Goal: Find specific page/section: Find specific page/section

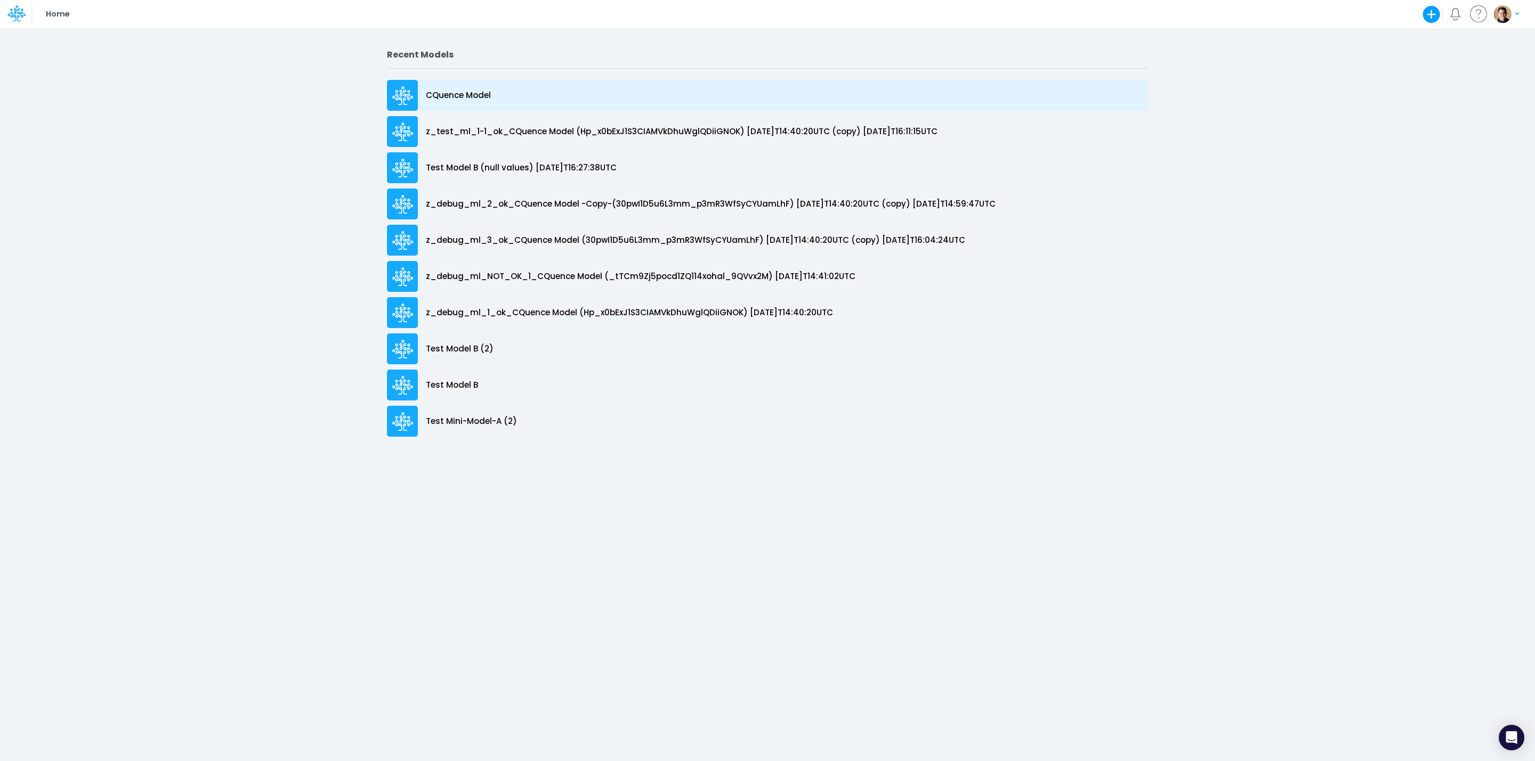
click at [497, 88] on div "CQuence Model" at bounding box center [767, 95] width 761 height 31
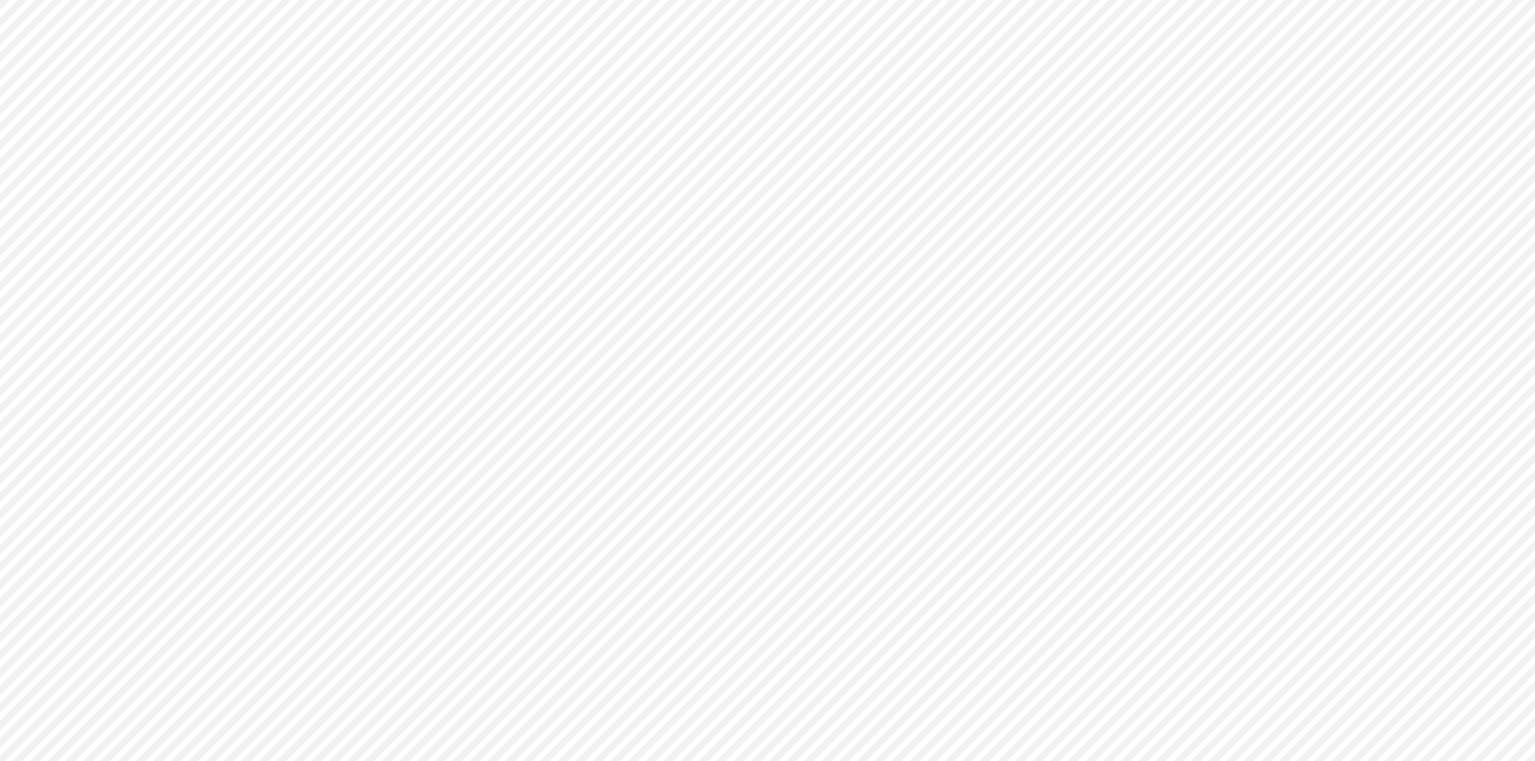
type input "Consolidated All by Month"
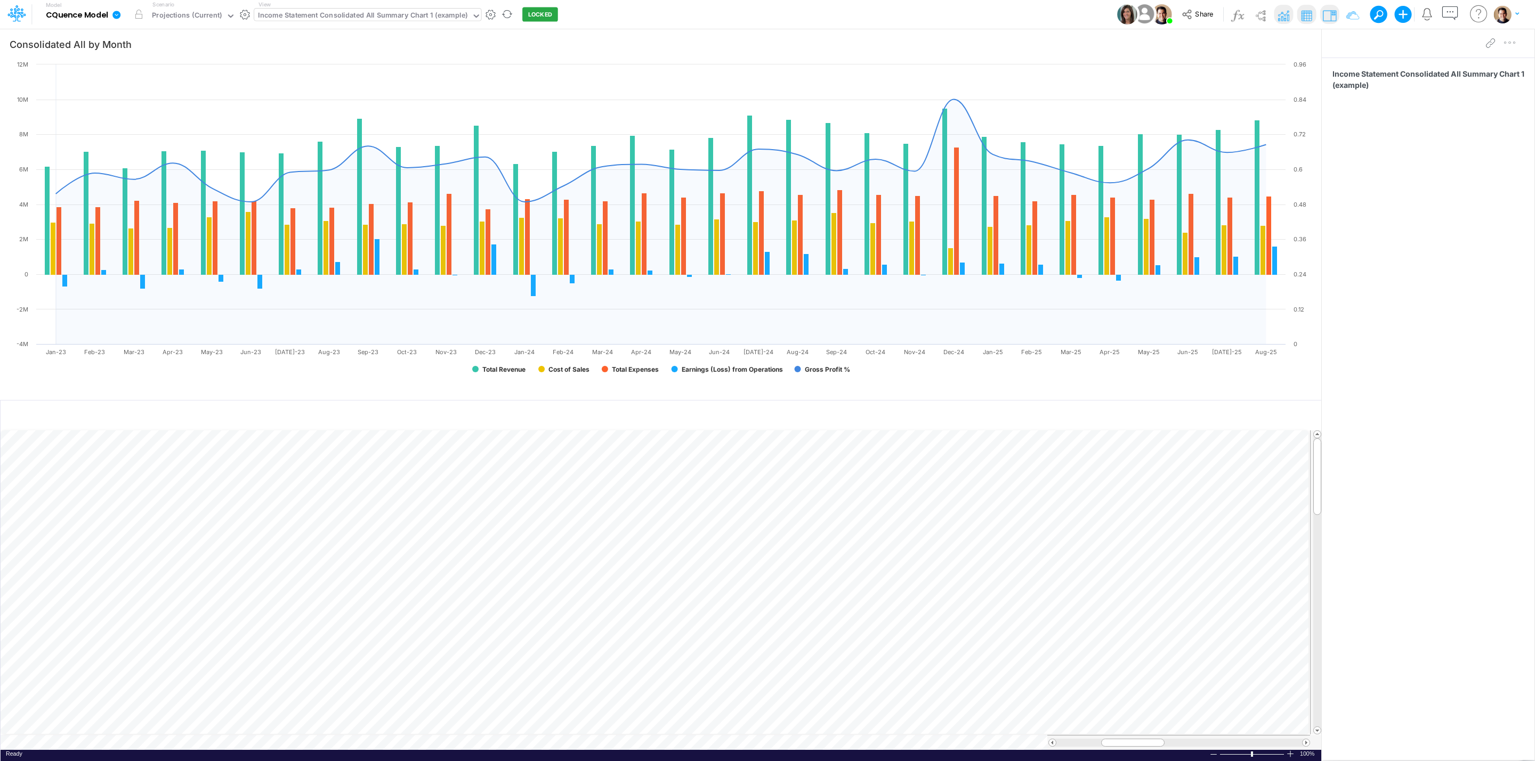
click at [378, 15] on div "Income Statement Consolidated All Summary Chart 1 (example)" at bounding box center [362, 16] width 209 height 12
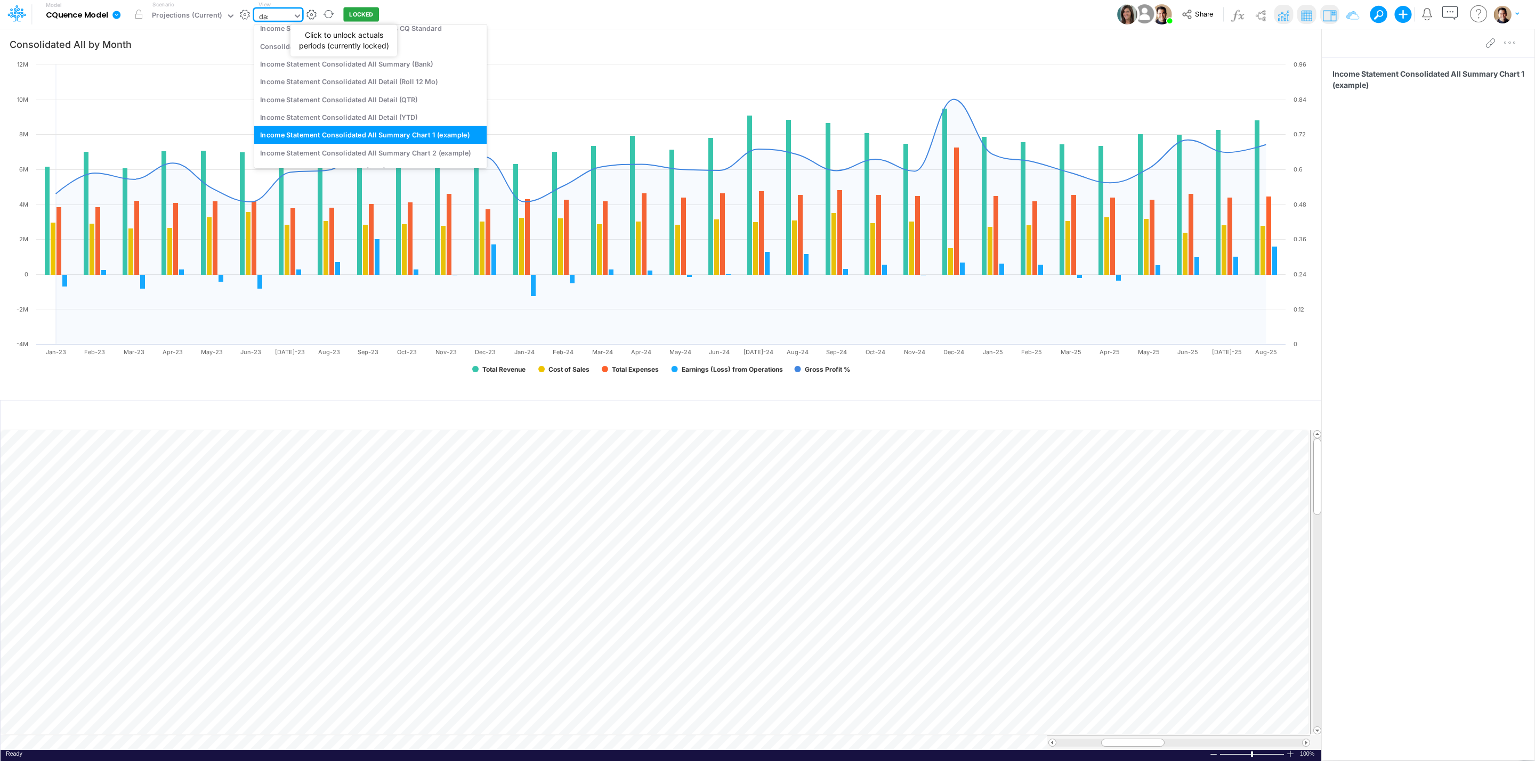
scroll to position [2, 0]
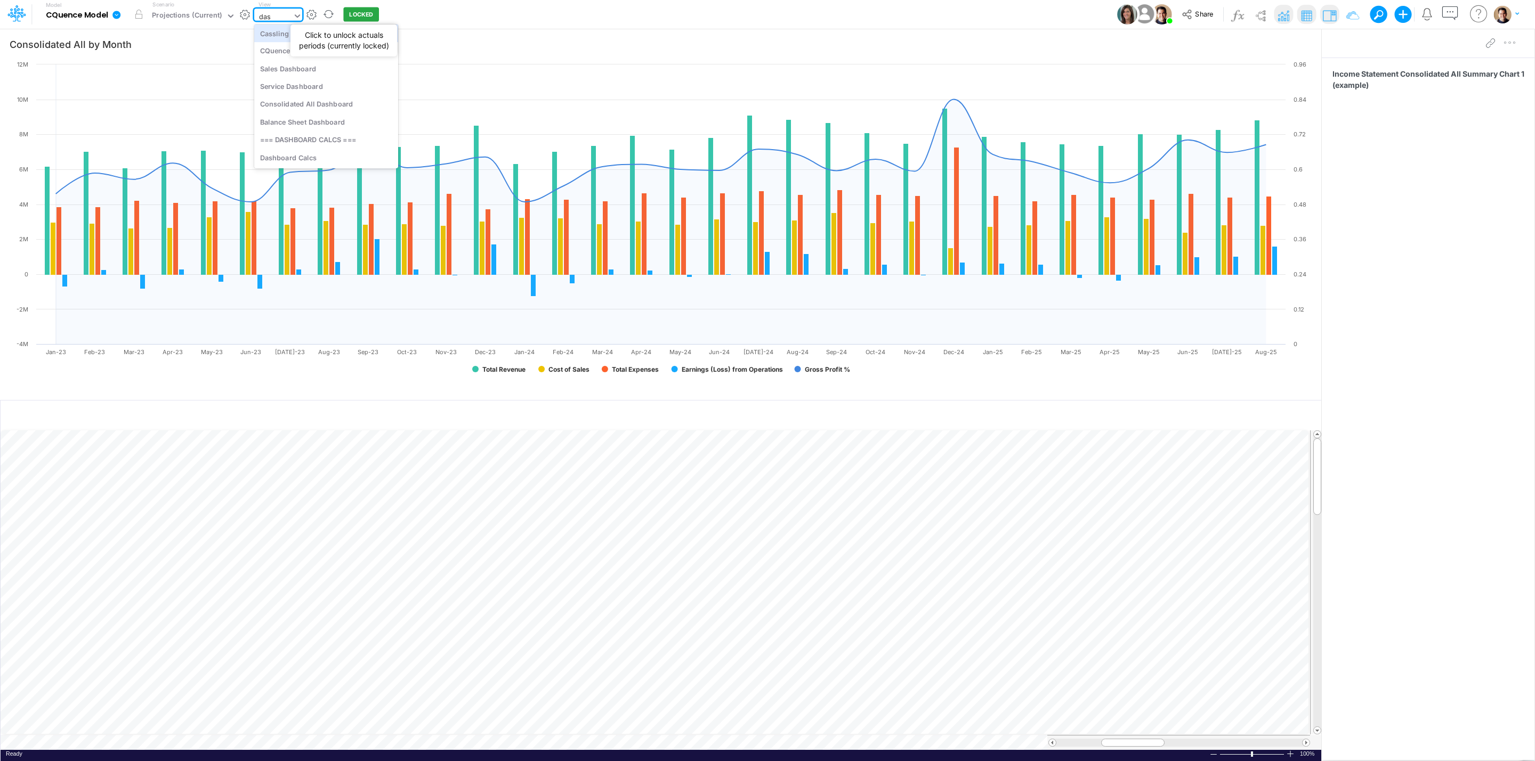
type input "dash"
click at [347, 46] on div "CQuence Dashboard" at bounding box center [326, 51] width 144 height 18
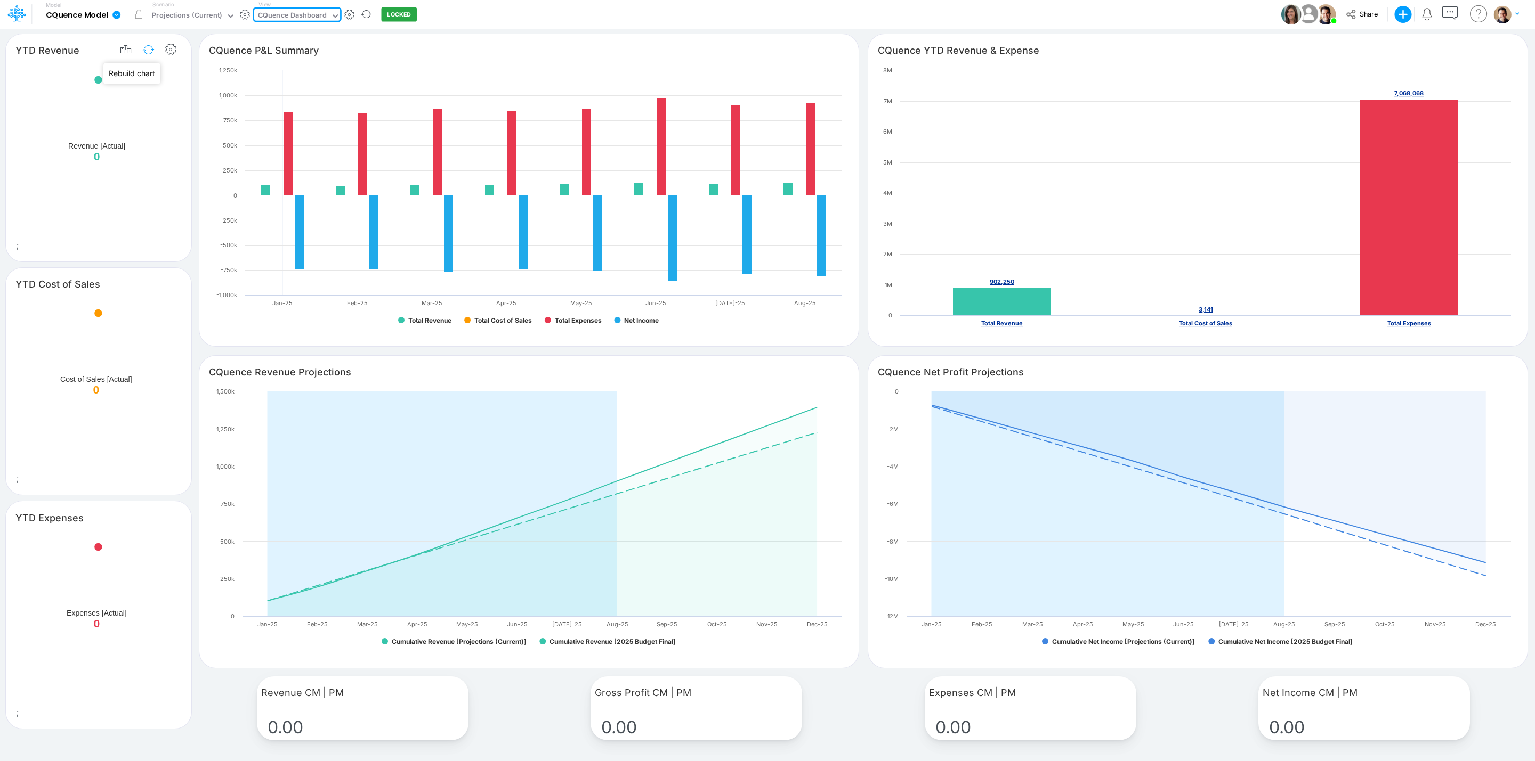
click at [144, 48] on button "button" at bounding box center [148, 49] width 25 height 19
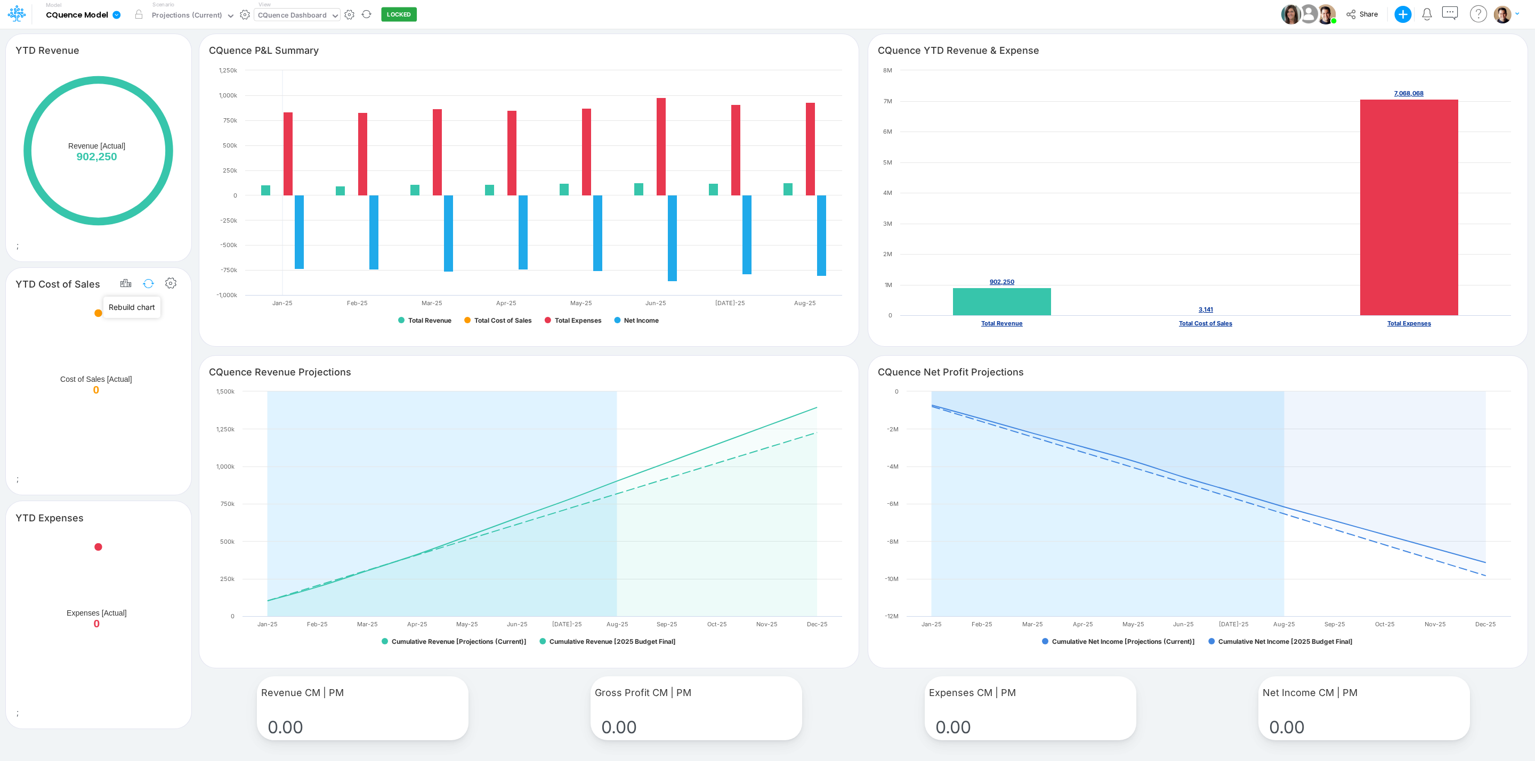
click at [149, 275] on button "button" at bounding box center [148, 283] width 25 height 19
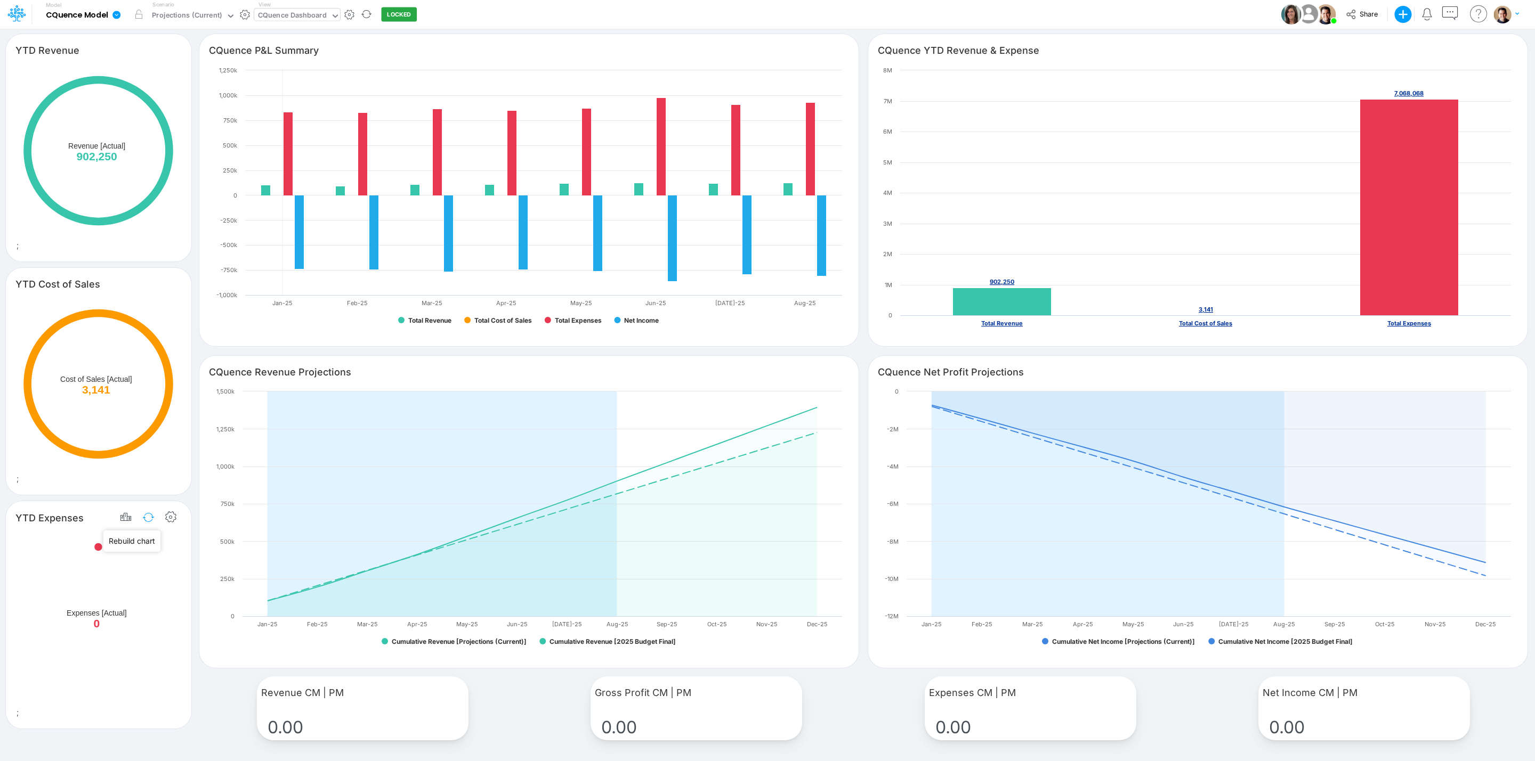
click at [149, 520] on button "button" at bounding box center [148, 517] width 25 height 19
click at [314, 7] on div "View CQuence Dashboard" at bounding box center [297, 15] width 86 height 28
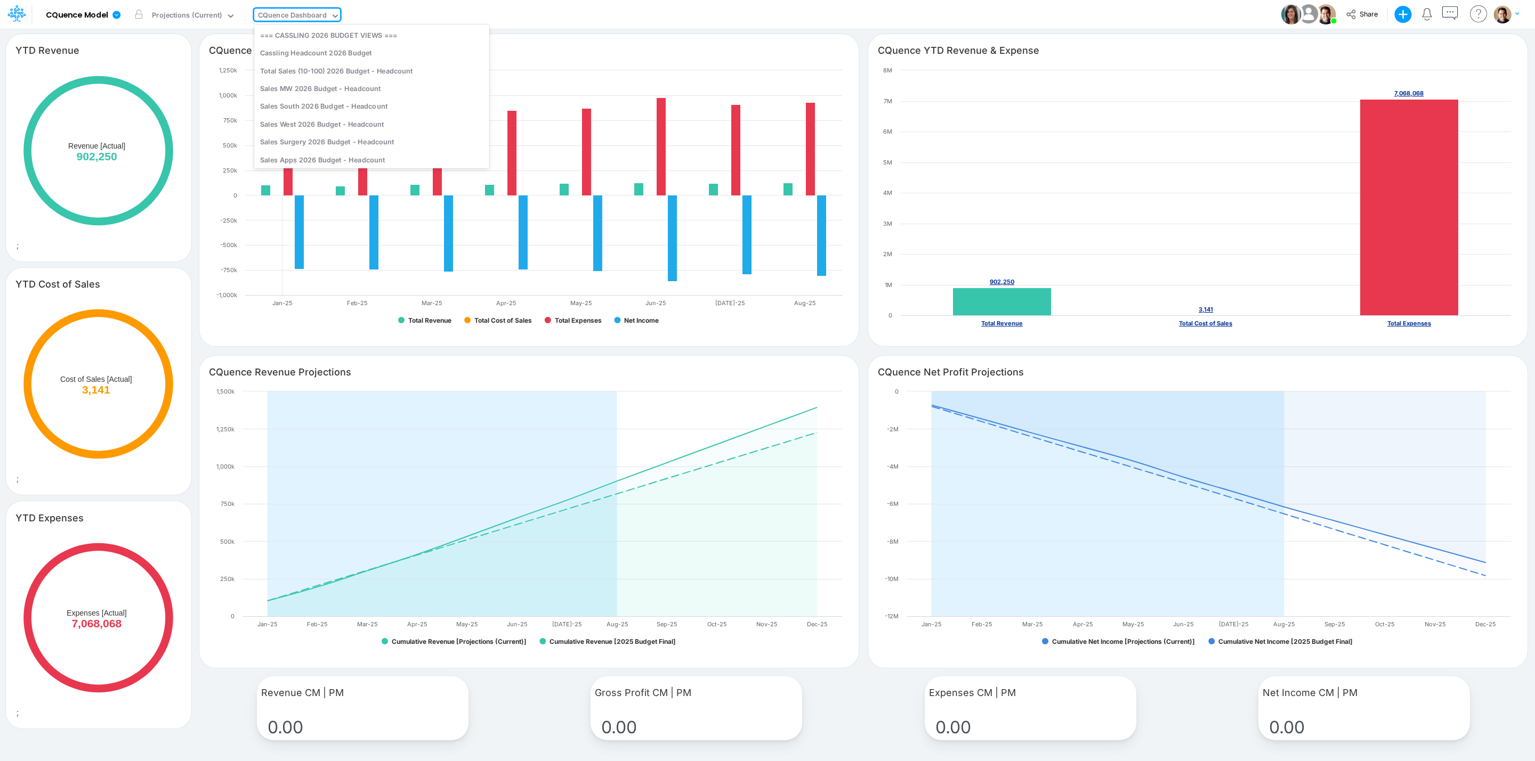
click at [314, 14] on div "CQuence Dashboard" at bounding box center [292, 16] width 69 height 12
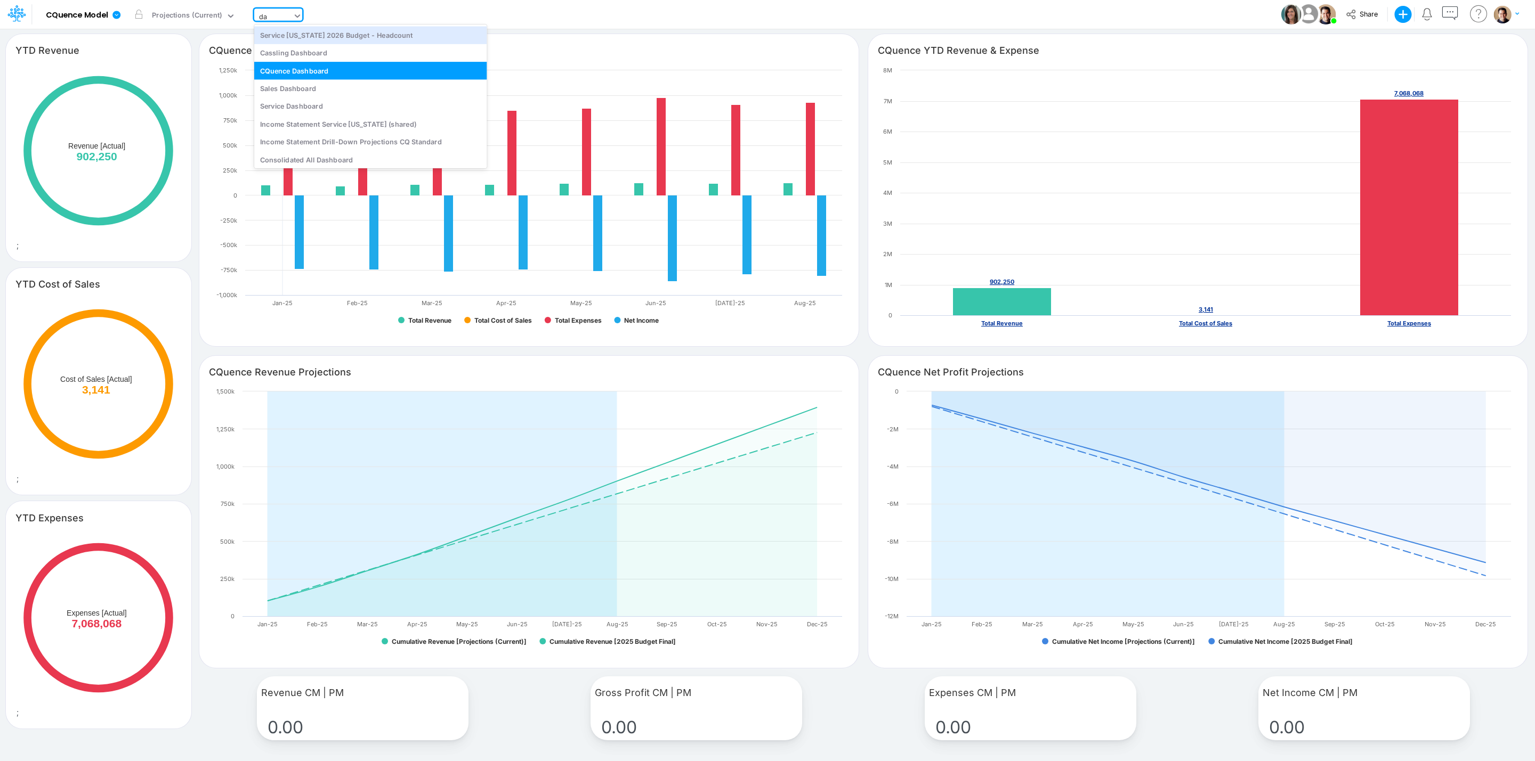
type input "d"
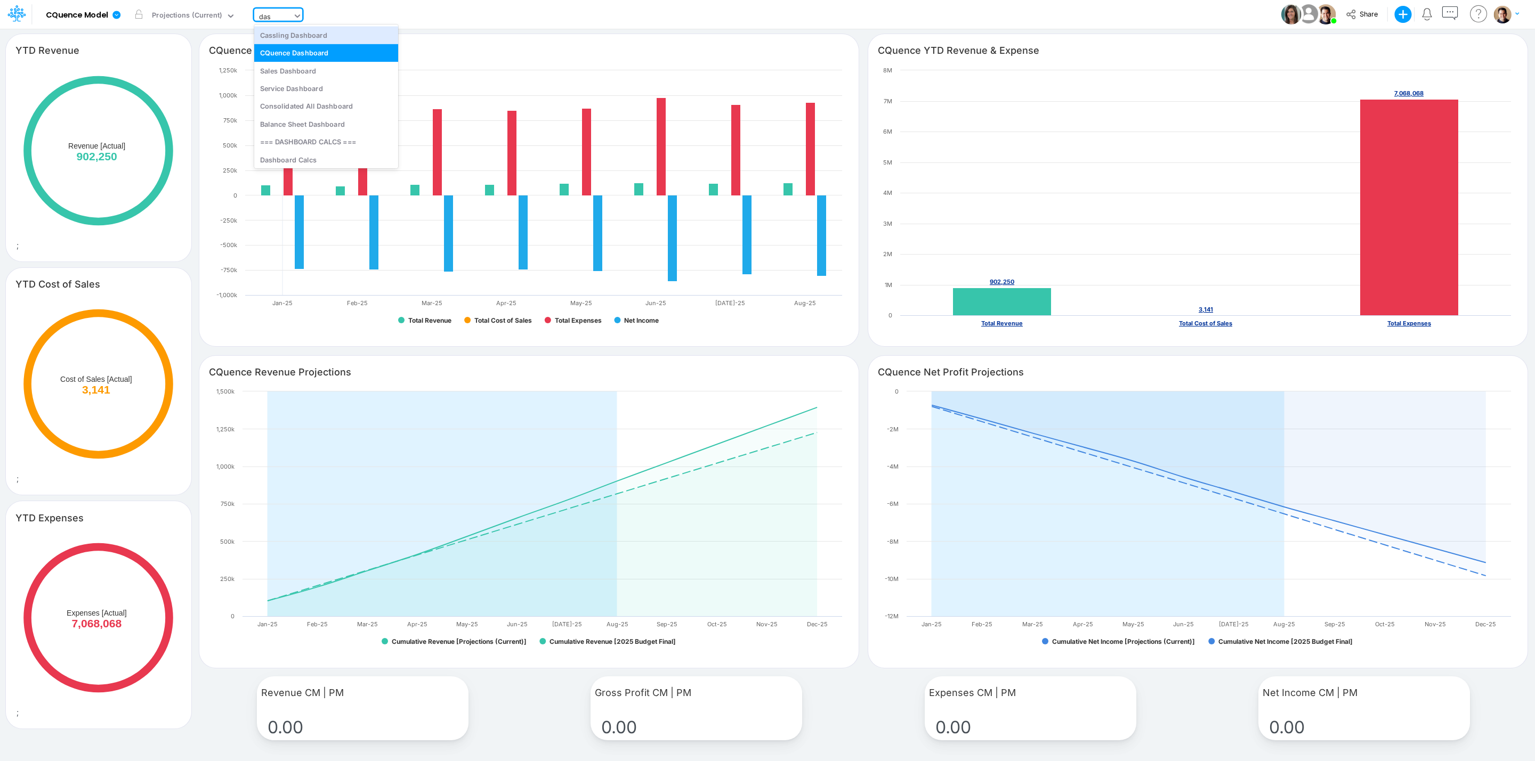
type input "dash"
click at [344, 63] on div "Sales Dashboard" at bounding box center [326, 71] width 144 height 18
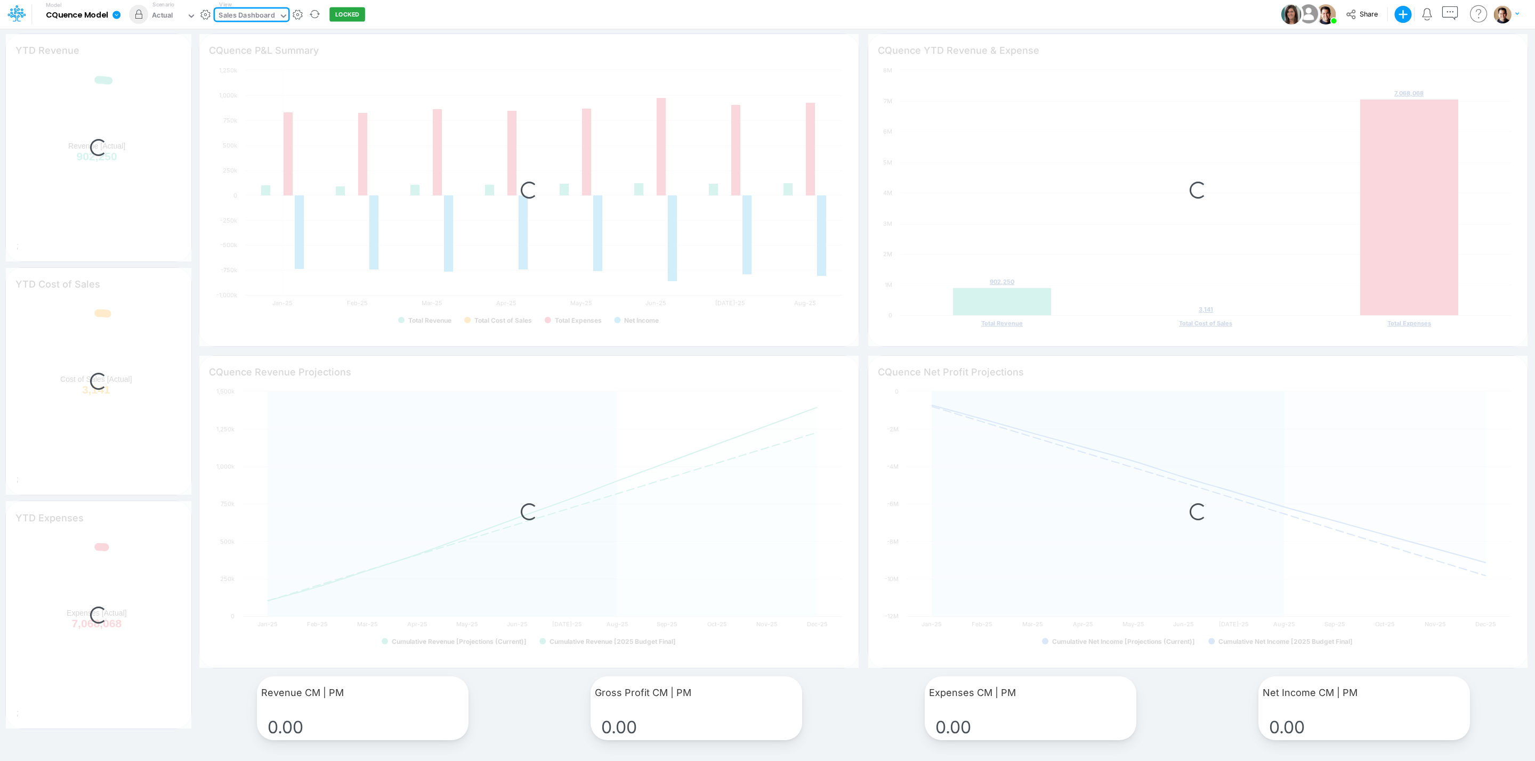
type input "YTD Gross Profit"
type input "YTD Net Income"
type input "Sales P&L Summary"
type input "Sales YTD Revenue & Expense"
type input "Siemens Revenue Projections"
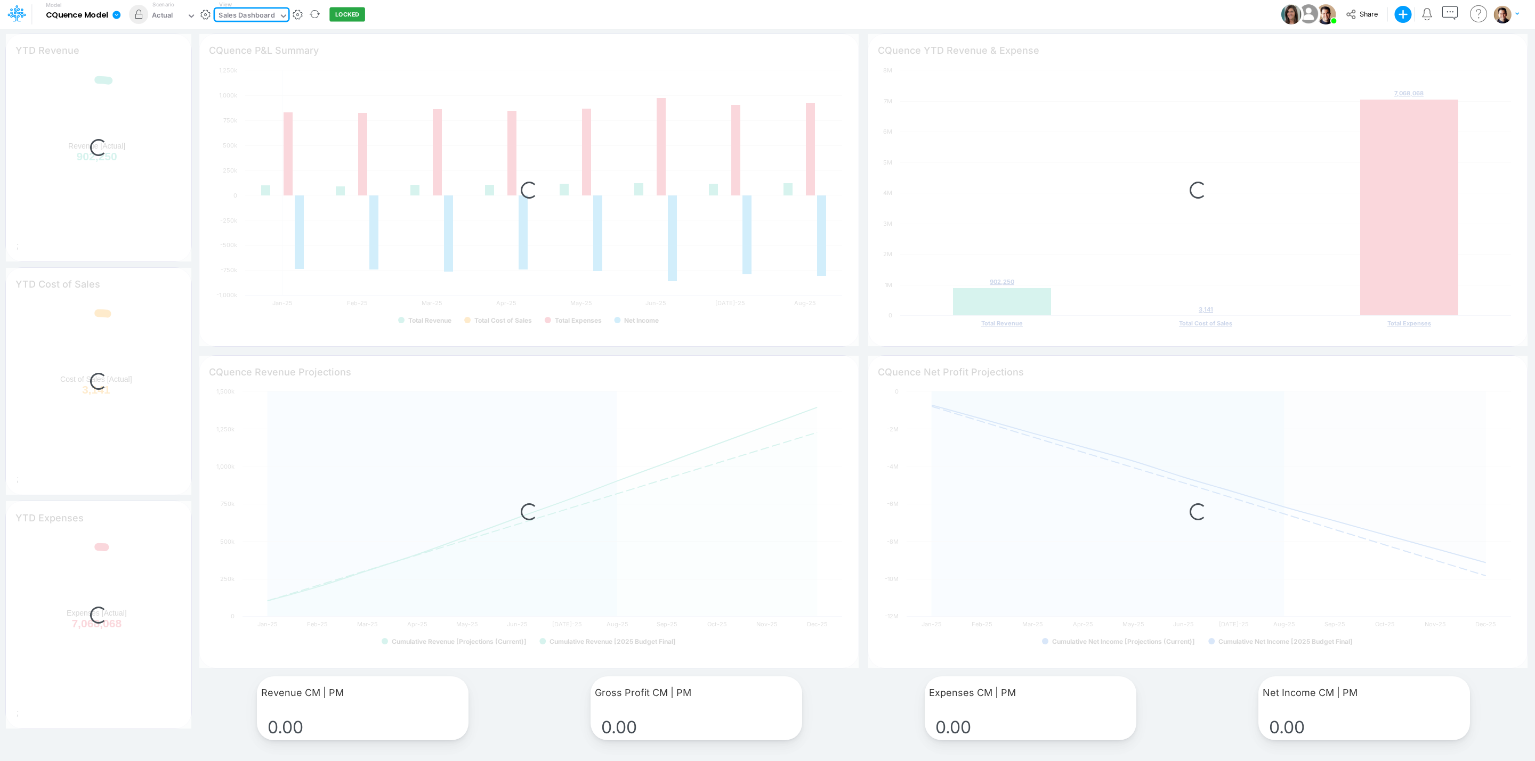
type input "Sales Net Income Projections"
type input "Gross Margin CM | PM"
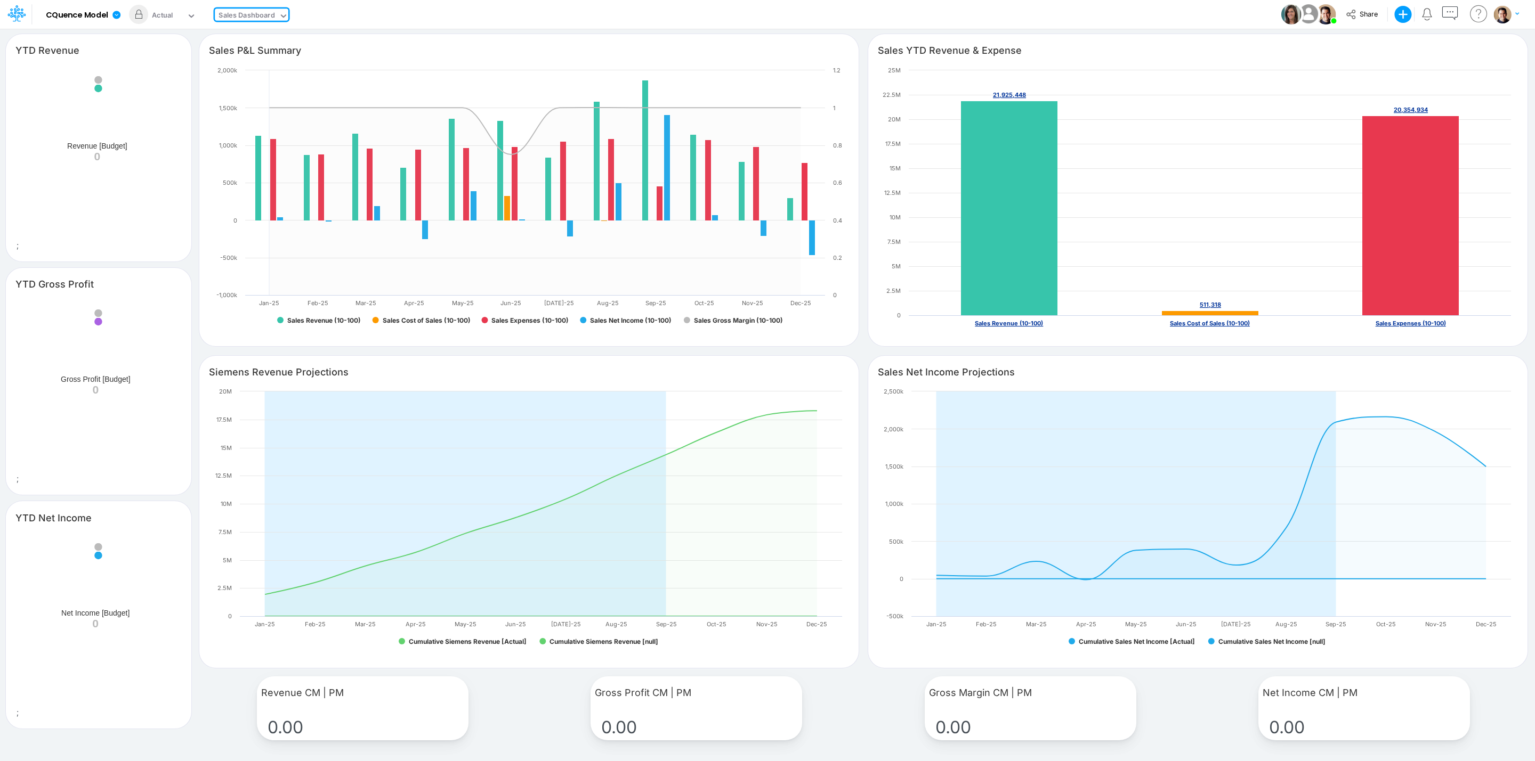
click at [285, 11] on icon at bounding box center [284, 16] width 10 height 10
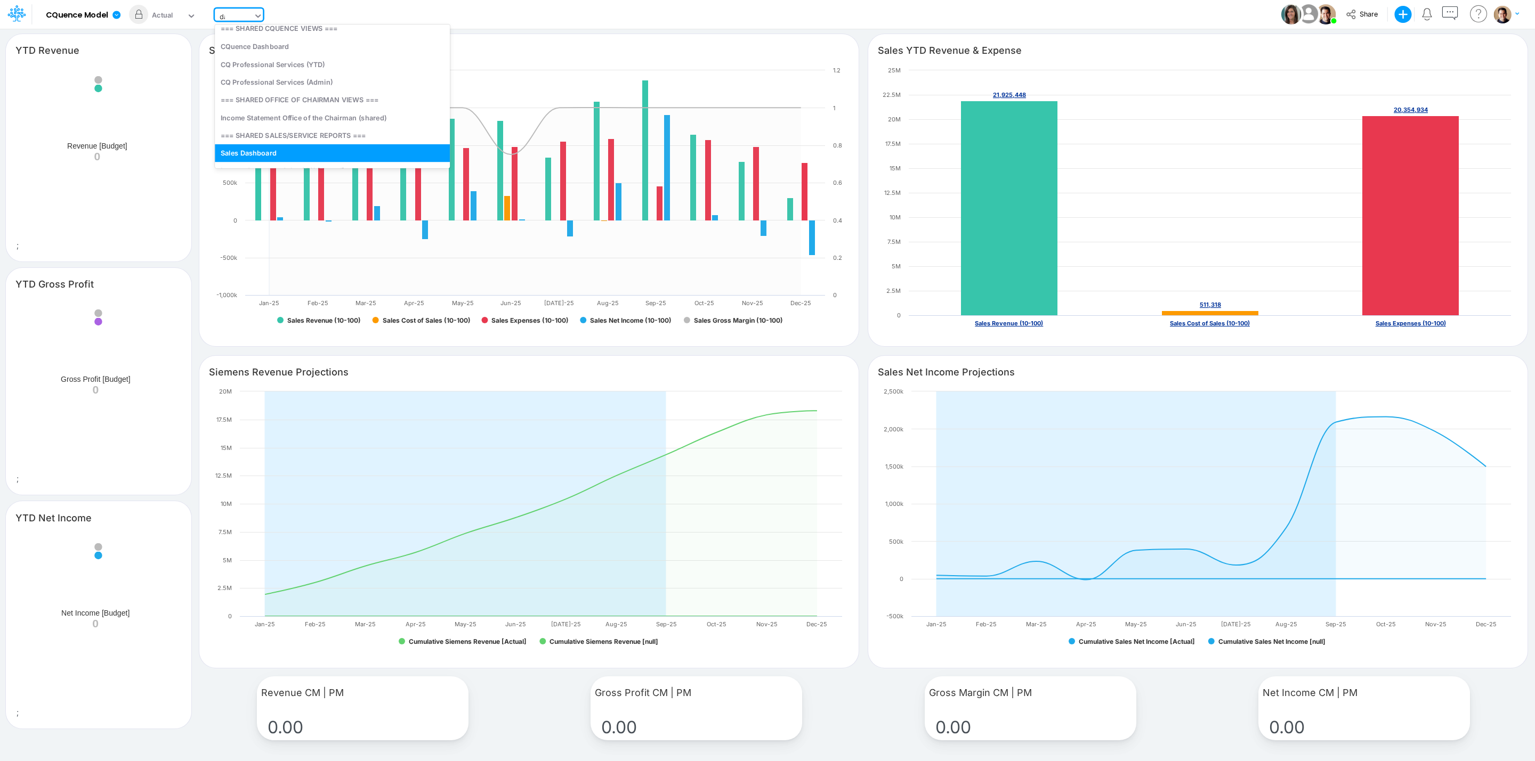
scroll to position [2, 0]
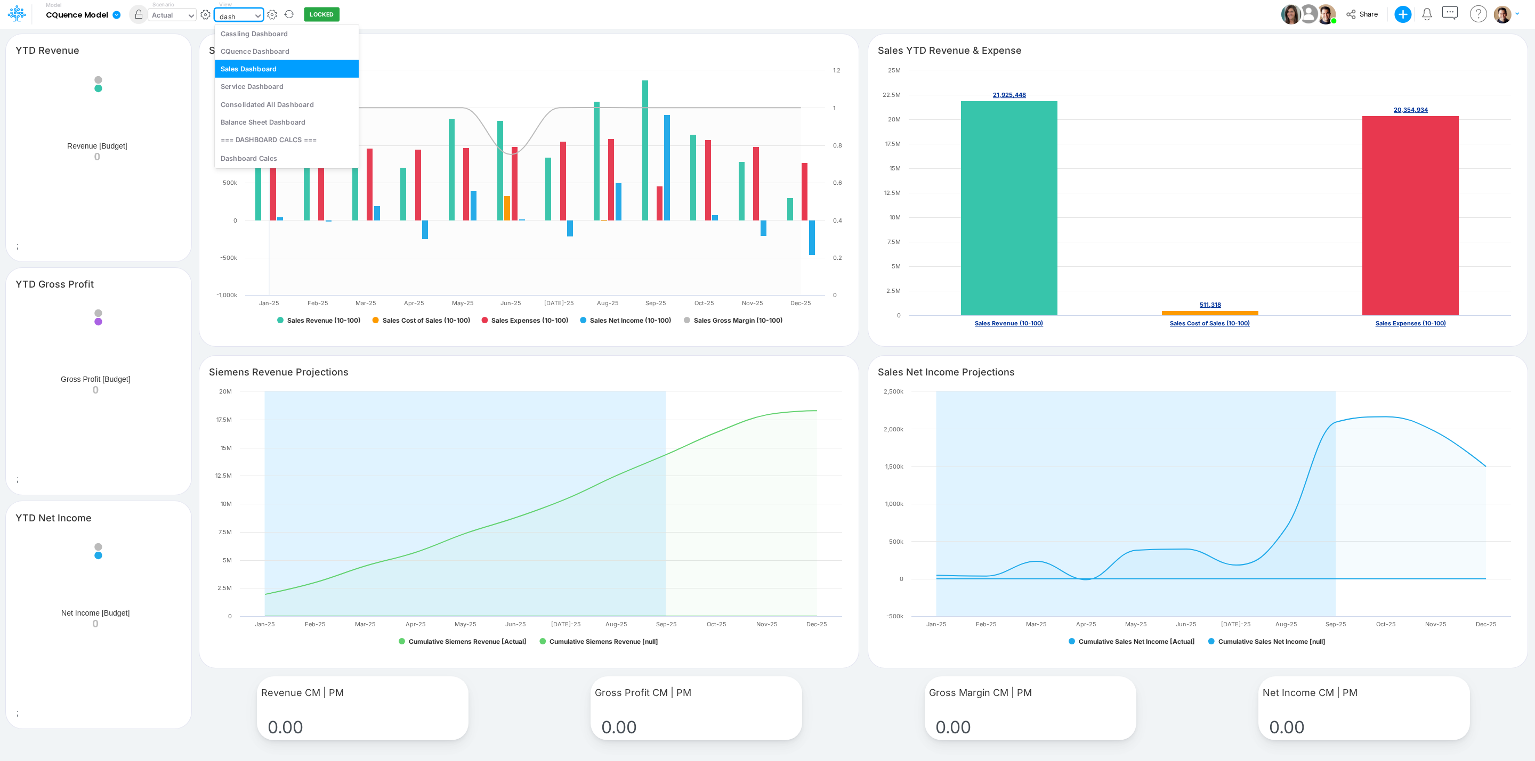
type input "dash"
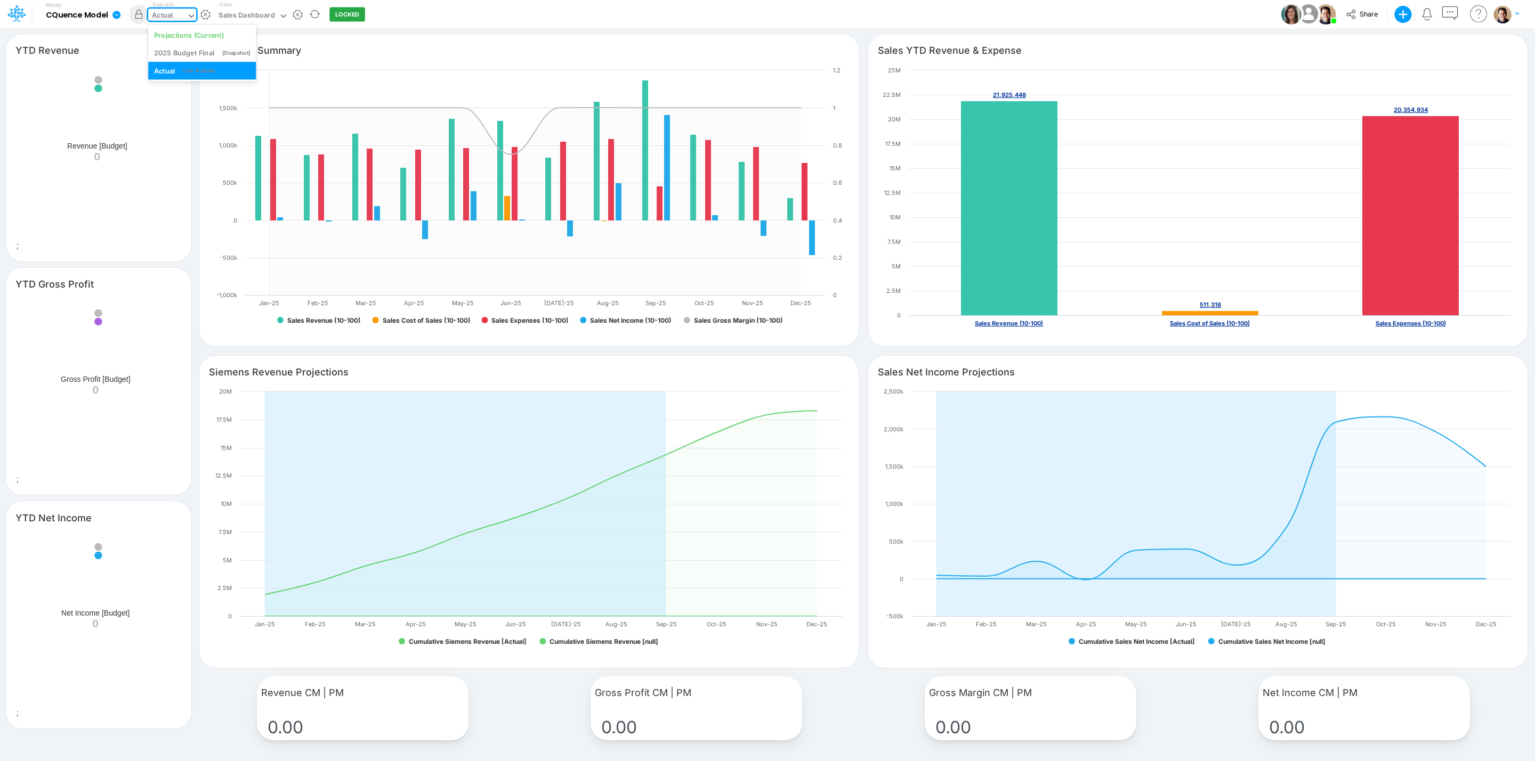
click at [171, 10] on div "Actual" at bounding box center [162, 16] width 21 height 12
click at [189, 31] on div "Projections (Current)" at bounding box center [189, 35] width 70 height 10
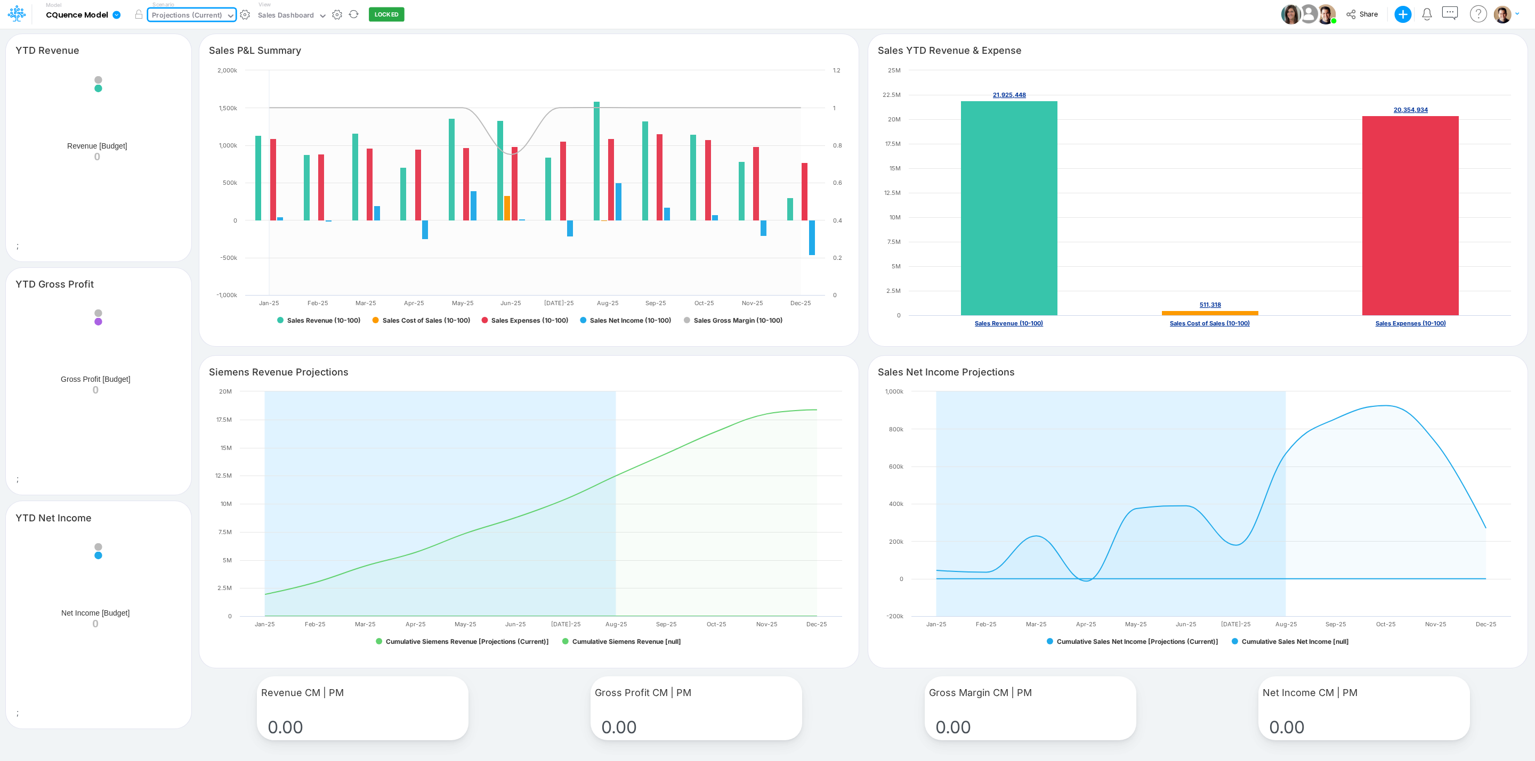
click at [274, 13] on div "Sales Dashboard" at bounding box center [286, 16] width 56 height 12
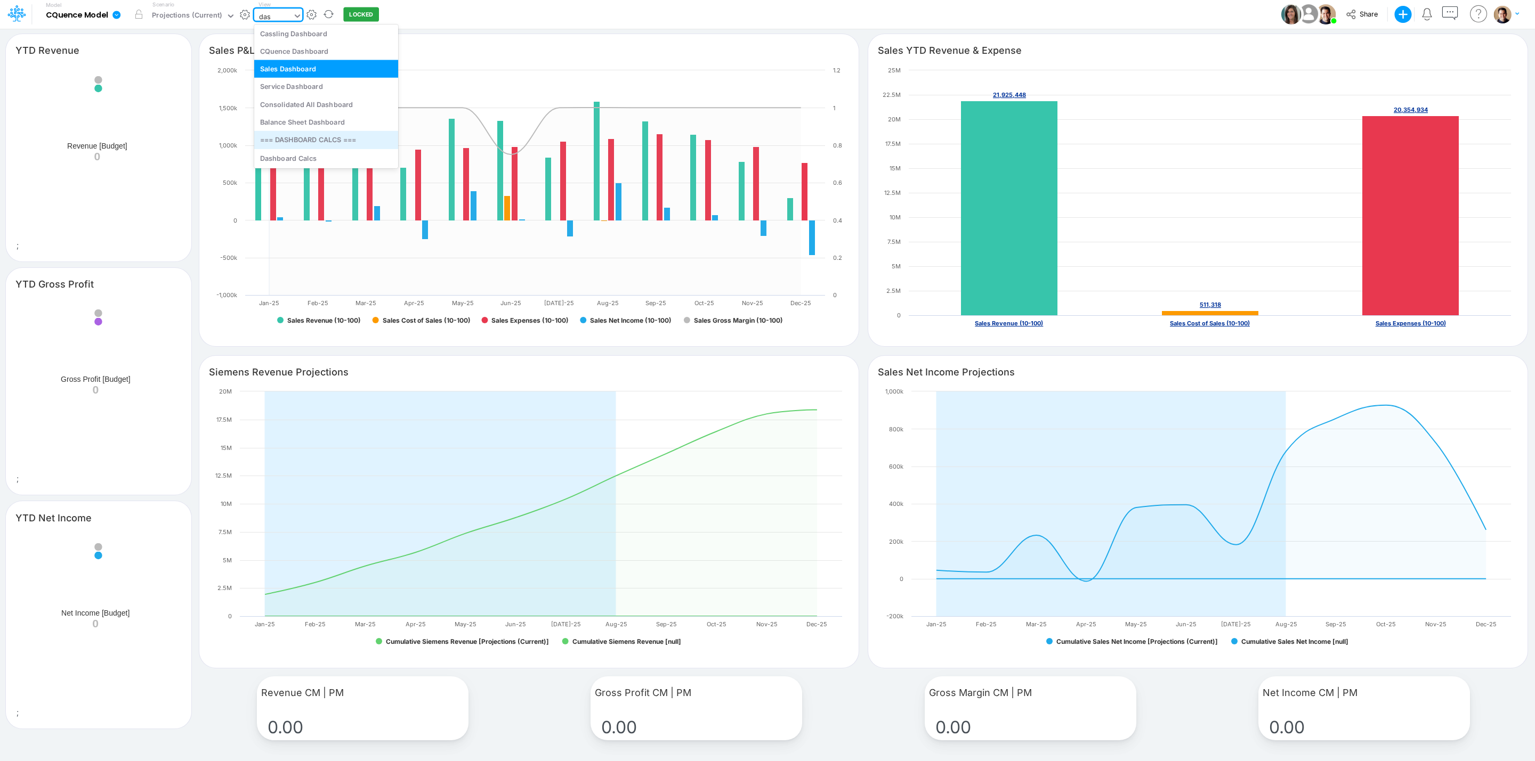
type input "dash"
click at [325, 45] on div "CQuence Dashboard" at bounding box center [326, 51] width 144 height 18
type input "YTD Cost of Sales"
type input "YTD Expenses"
type input "CQuence P&L Summary"
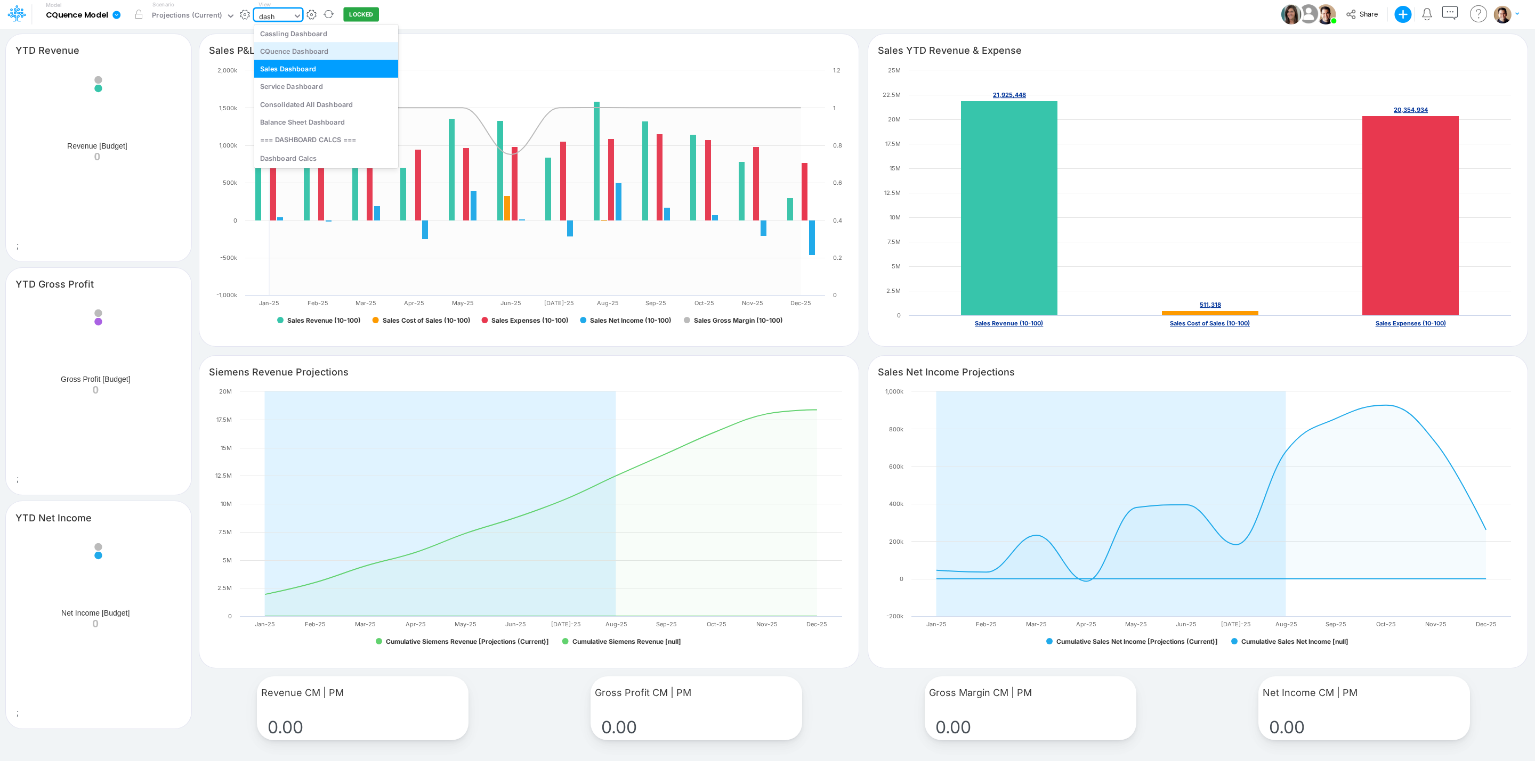
type input "CQuence YTD Revenue & Expense"
type input "CQuence Revenue Projections"
type input "CQuence Net Profit Projections"
type input "Expenses CM | PM"
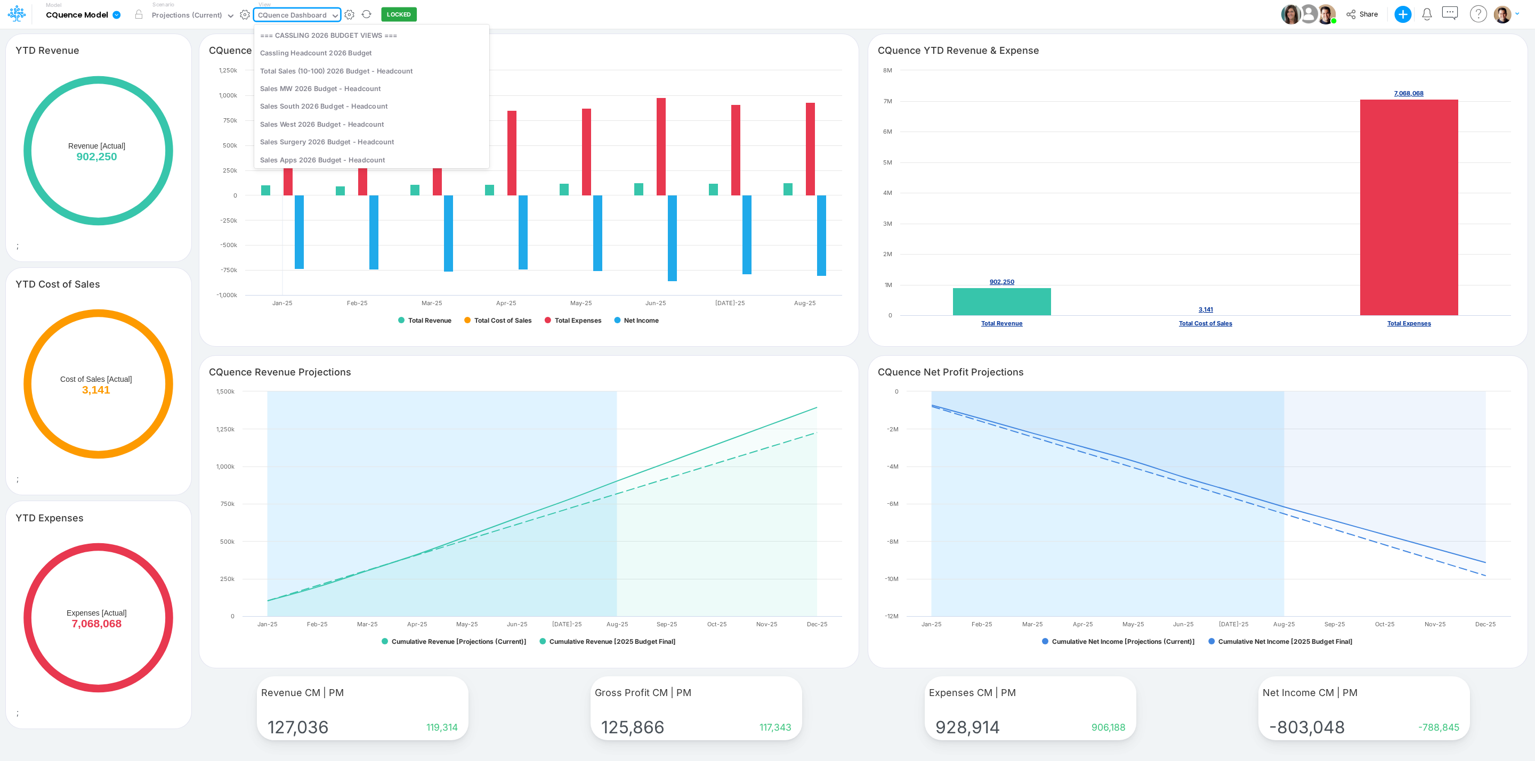
scroll to position [561, 0]
click at [274, 10] on div "CQuence Dashboard" at bounding box center [292, 16] width 69 height 12
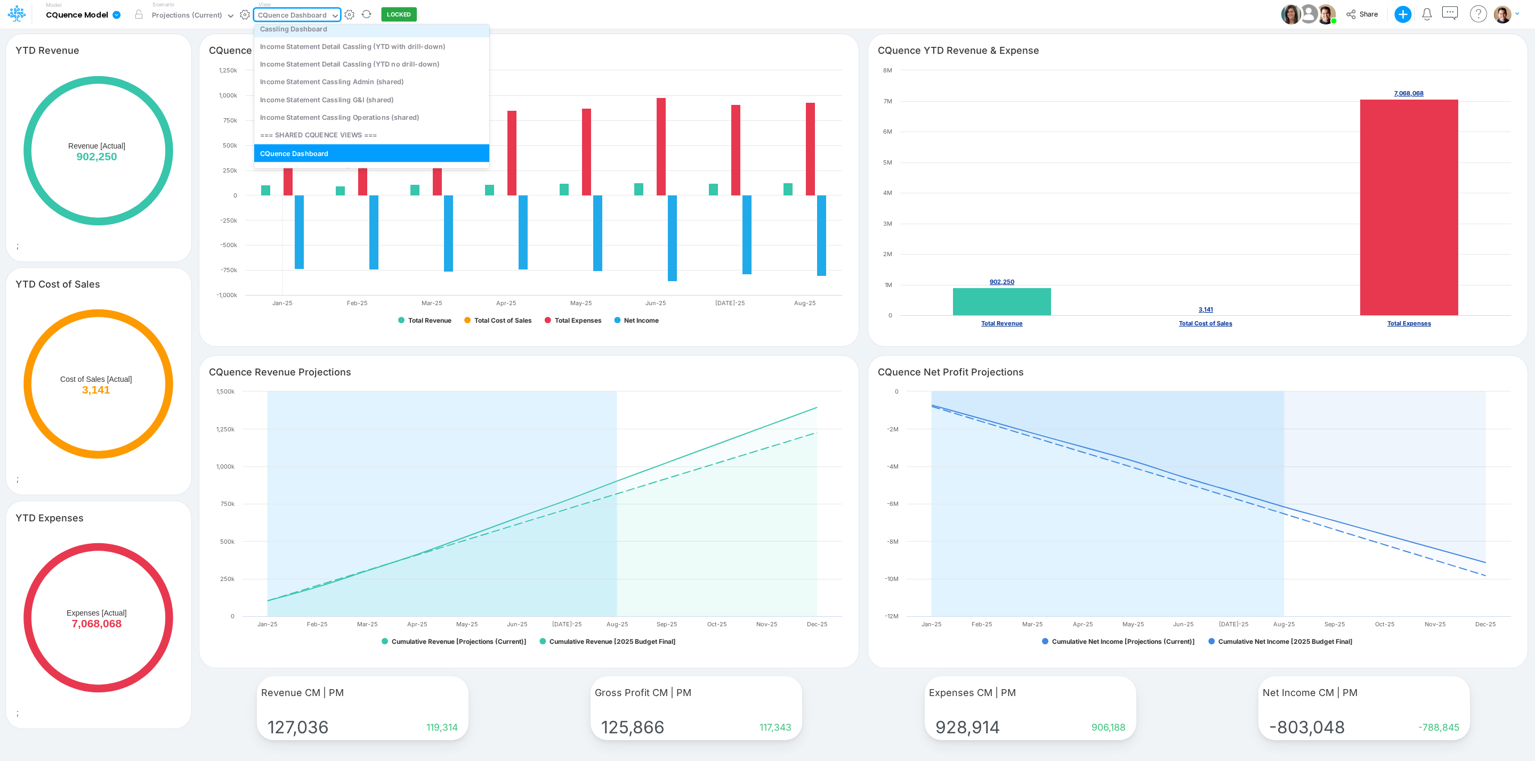
click at [310, 32] on div "Cassling Dashboard" at bounding box center [371, 29] width 235 height 18
type input "YTD Gross Profit"
type input "YTD Net Income"
type input "Cassling P&L Summary"
type input "Cassling YTD Revenue & Expense"
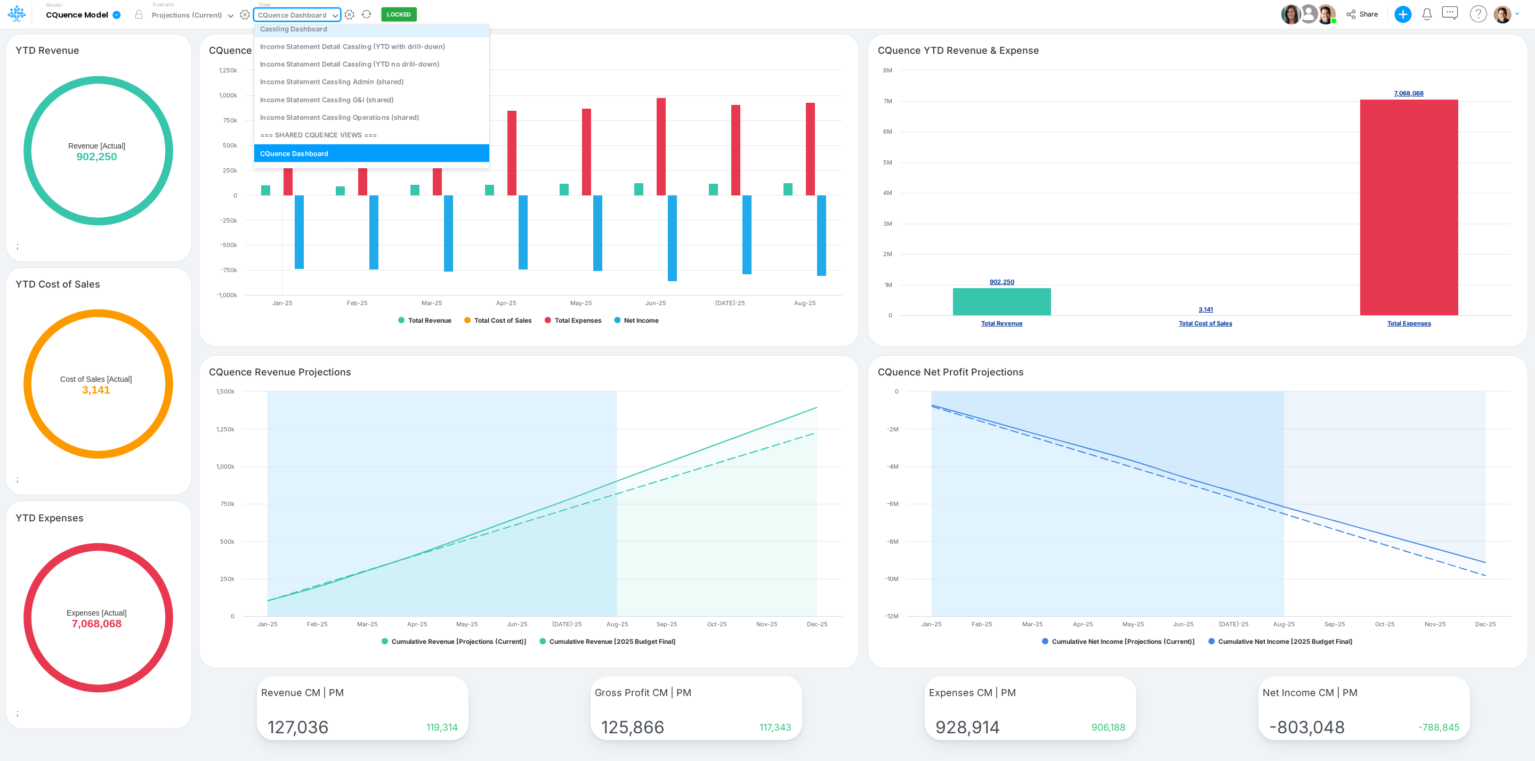
type input "Cassling Sales [PERSON_NAME] Projections"
type input "Cassling Net Profit Projections"
type input "Gross Margin CM | PM"
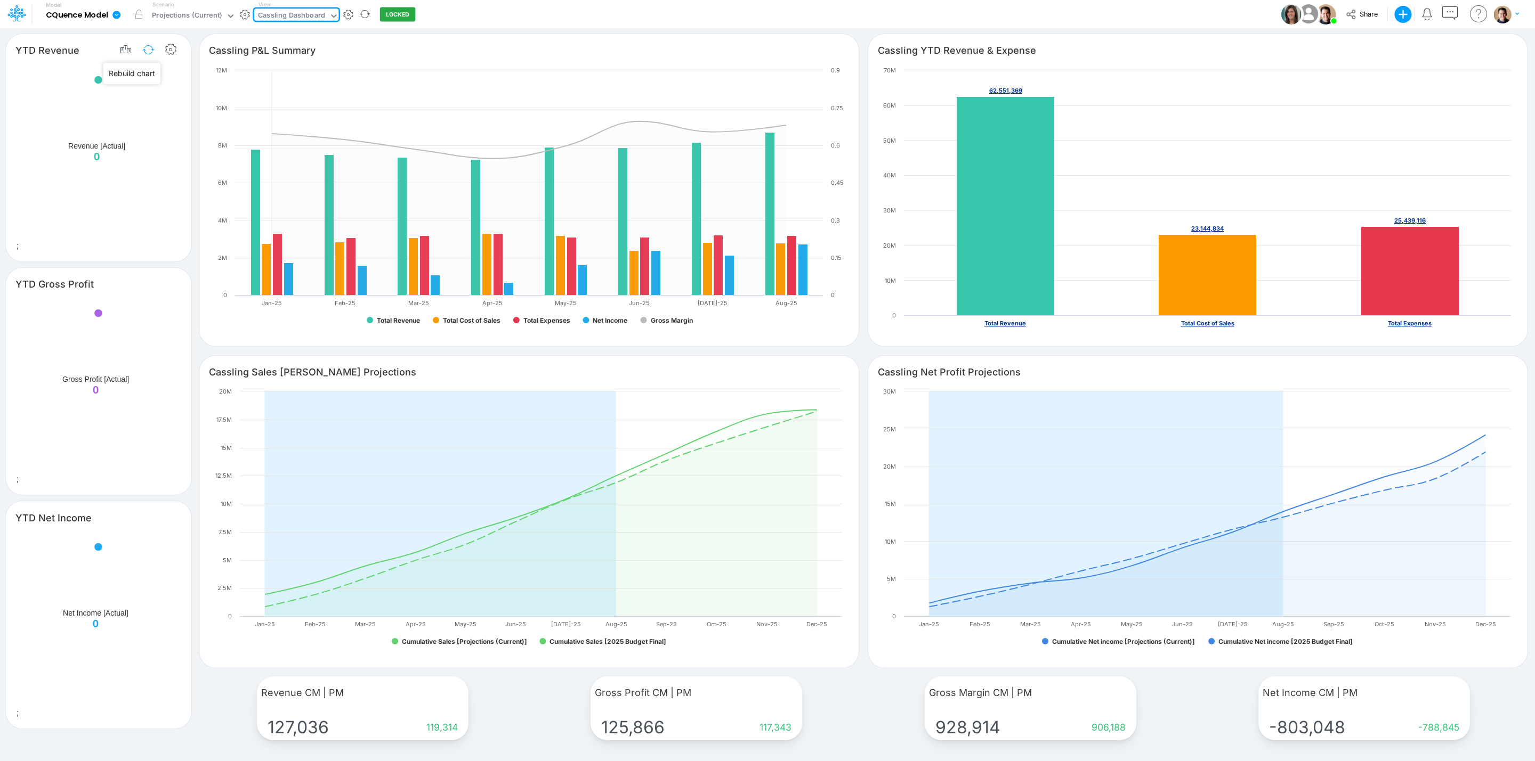
click at [149, 50] on button "button" at bounding box center [148, 49] width 25 height 19
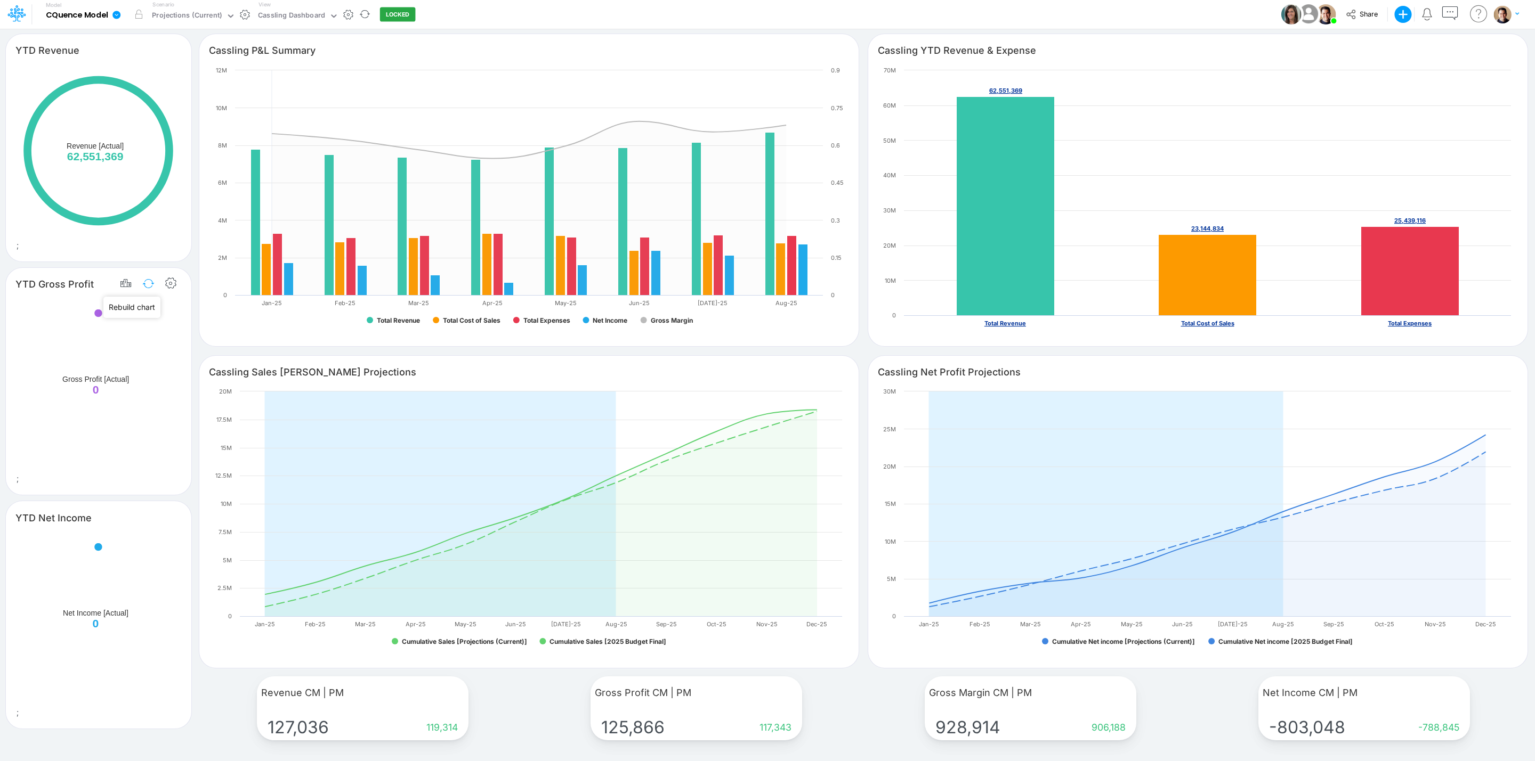
click at [141, 285] on button "button" at bounding box center [148, 283] width 25 height 19
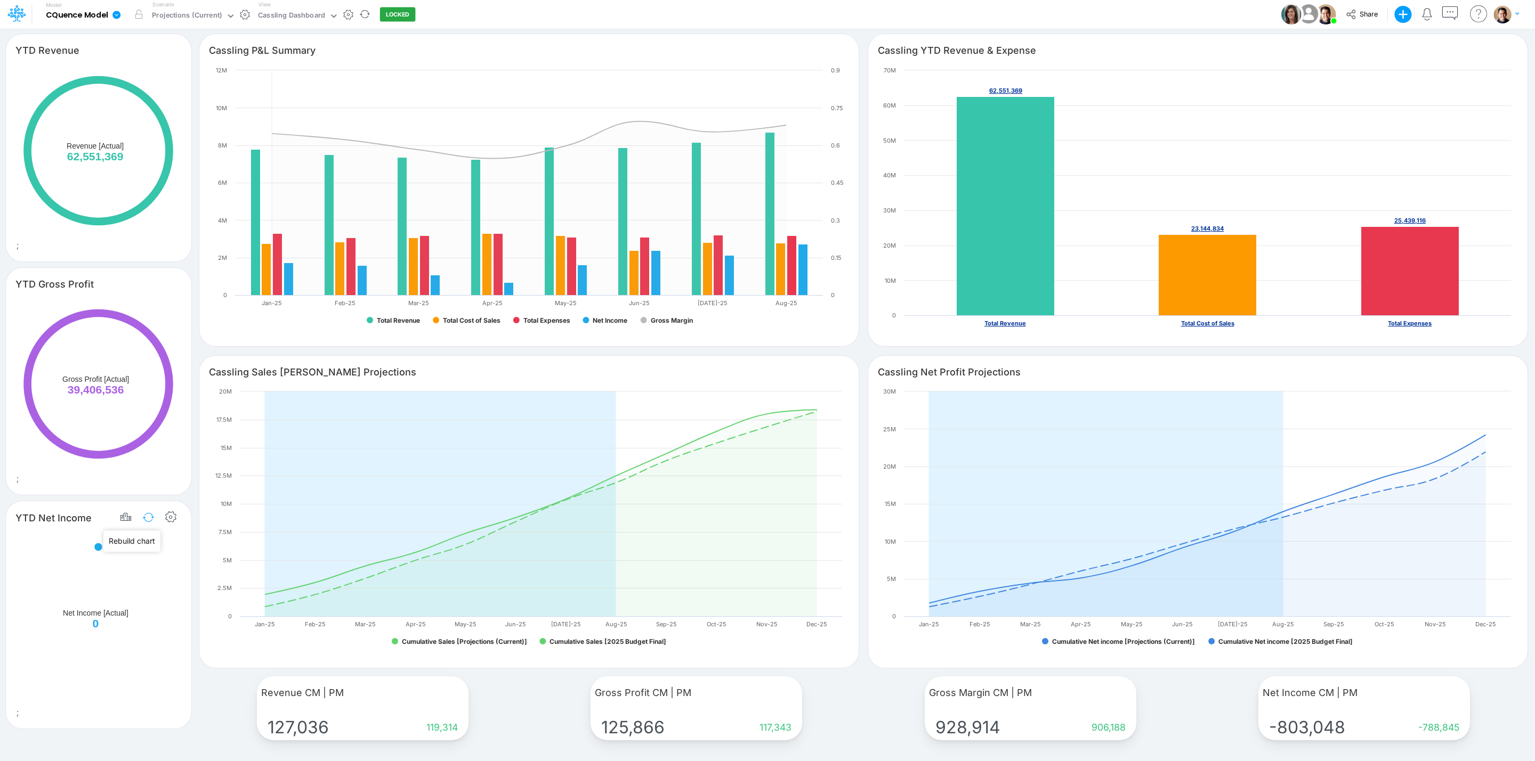
click at [152, 520] on button "button" at bounding box center [148, 517] width 25 height 19
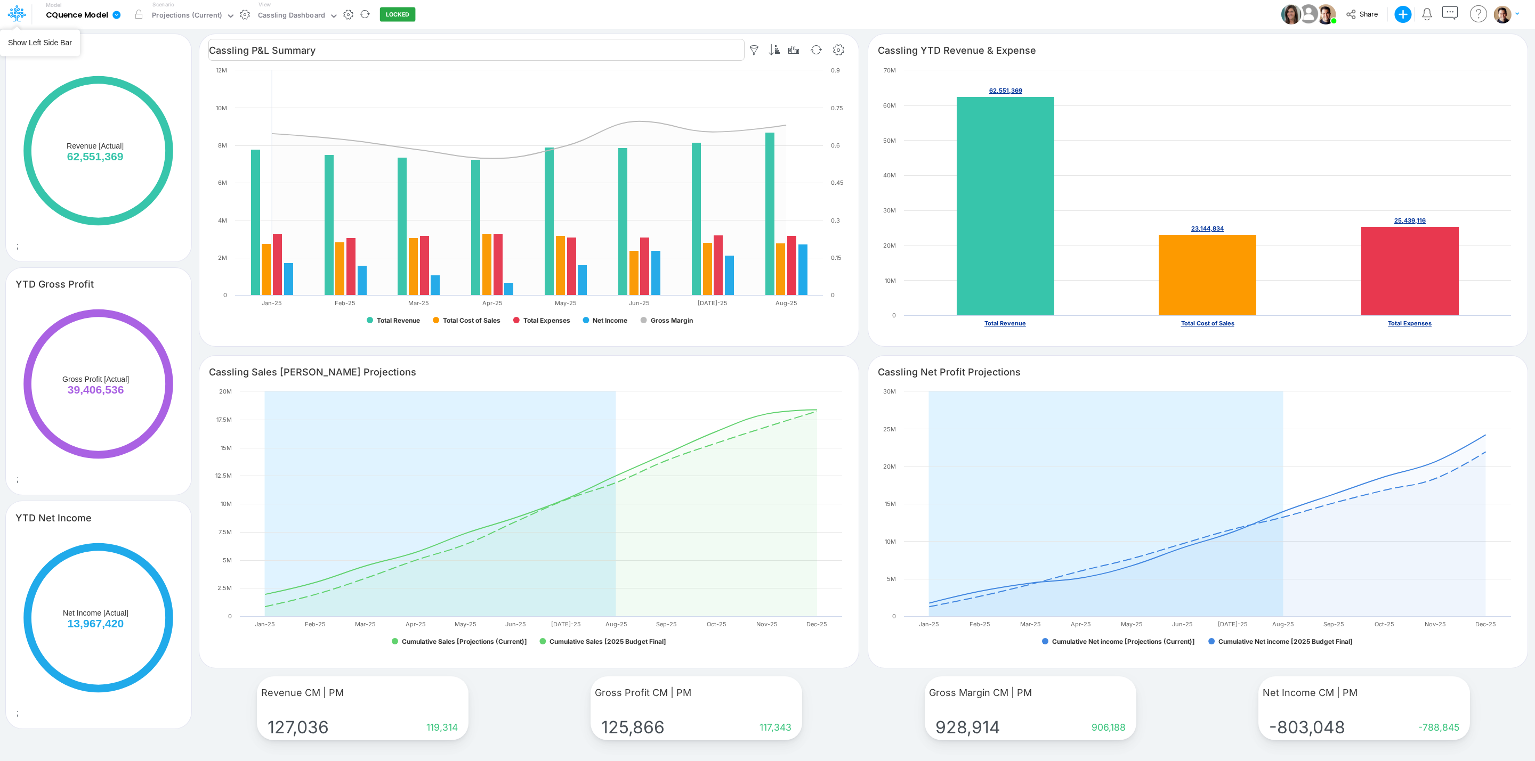
drag, startPoint x: 10, startPoint y: 10, endPoint x: 315, endPoint y: 52, distance: 307.6
click at [10, 11] on icon at bounding box center [16, 13] width 18 height 18
